Goal: Find specific page/section: Find specific page/section

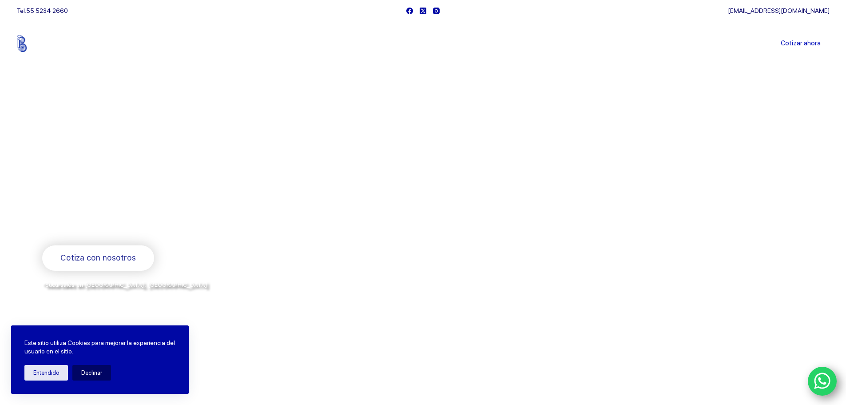
click at [408, 44] on link "Sucursales" at bounding box center [406, 44] width 55 height 0
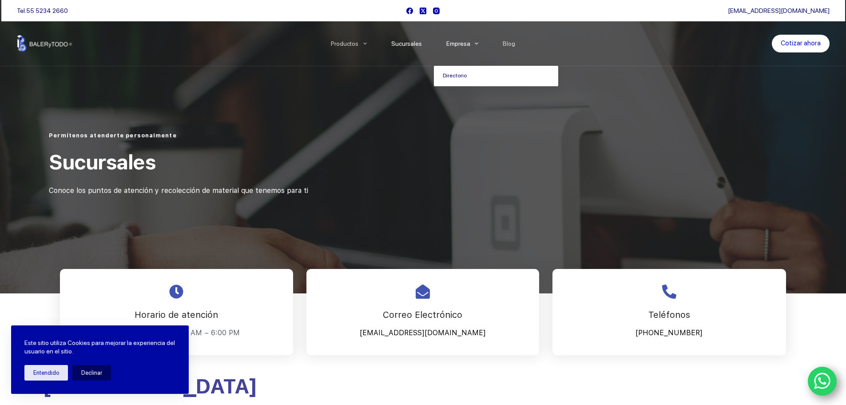
click at [470, 77] on link "Directorio" at bounding box center [496, 76] width 124 height 20
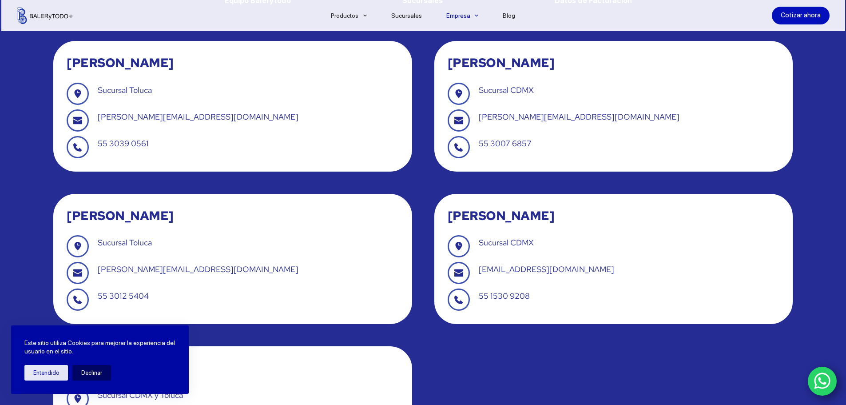
scroll to position [178, 0]
